Goal: Task Accomplishment & Management: Use online tool/utility

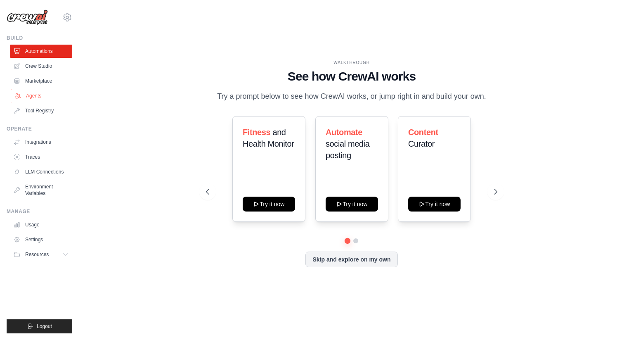
drag, startPoint x: 161, startPoint y: 131, endPoint x: 70, endPoint y: 93, distance: 99.2
click at [161, 131] on div "WALKTHROUGH See how CrewAI works Try a prompt below to see how CrewAI works, or…" at bounding box center [352, 169] width 519 height 323
click at [47, 68] on link "Crew Studio" at bounding box center [42, 65] width 62 height 13
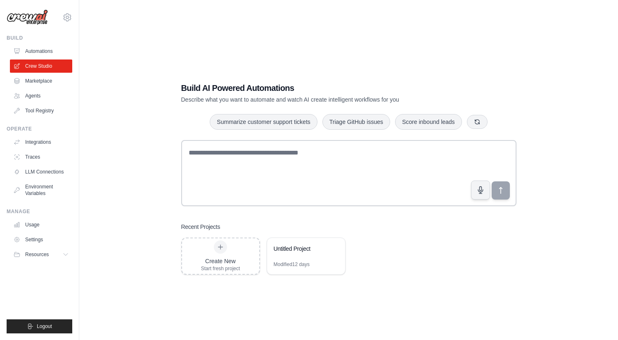
click at [446, 262] on div "Create New Start fresh project Untitled Project Modified 12 days" at bounding box center [348, 255] width 335 height 37
click at [334, 249] on icon at bounding box center [334, 248] width 3 height 4
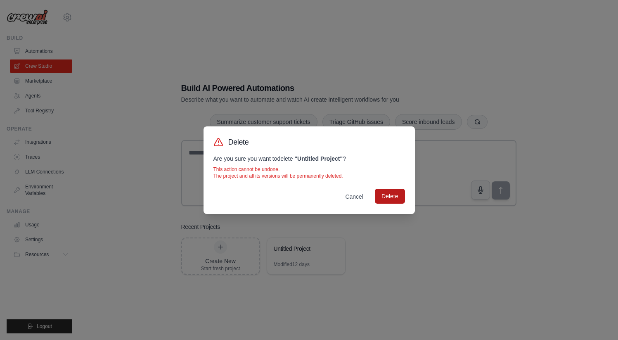
click at [391, 197] on button "Delete" at bounding box center [390, 196] width 30 height 15
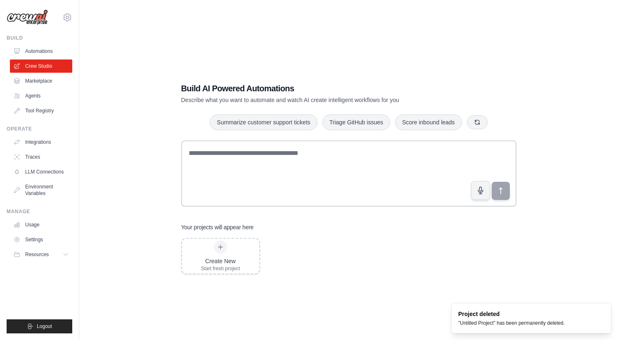
click at [388, 302] on div "Build AI Powered Automations Describe what you want to automate and watch AI cr…" at bounding box center [349, 178] width 512 height 340
